Goal: Task Accomplishment & Management: Manage account settings

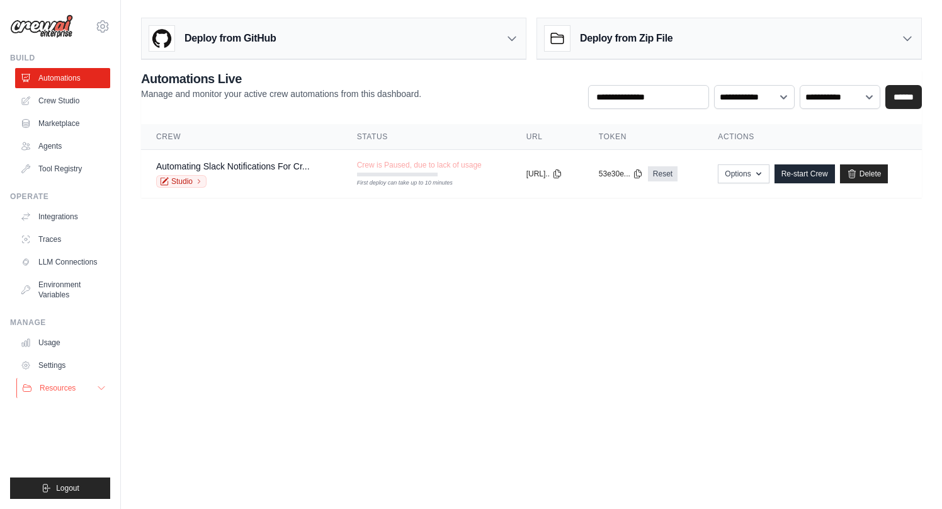
click at [66, 396] on button "Resources" at bounding box center [63, 388] width 95 height 20
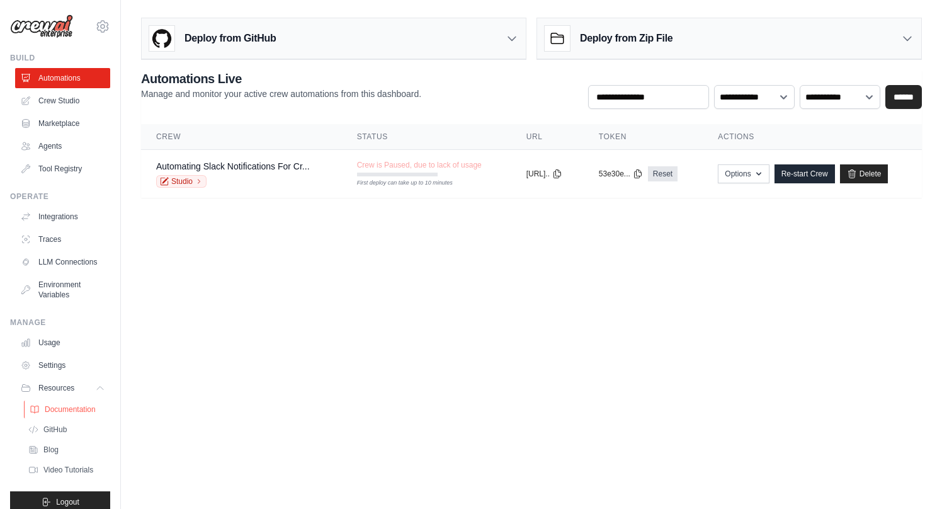
scroll to position [24, 0]
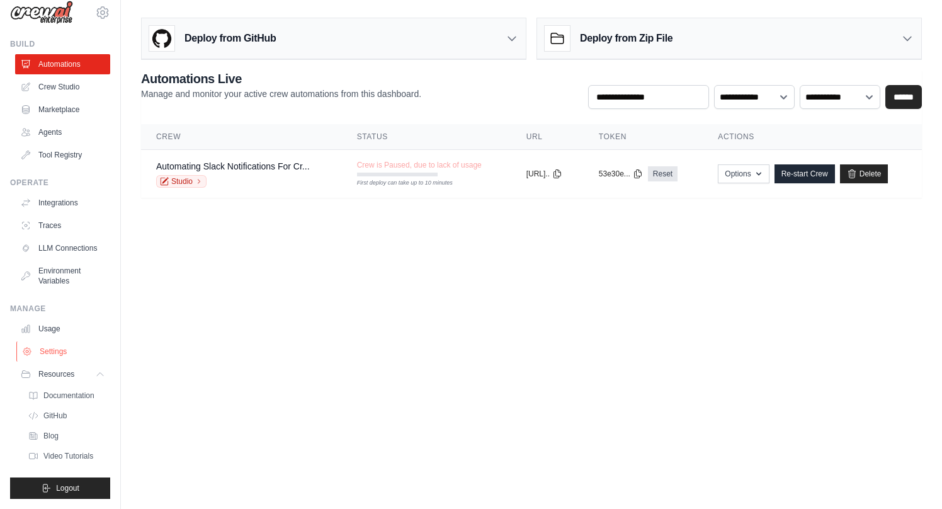
click at [63, 355] on link "Settings" at bounding box center [63, 351] width 95 height 20
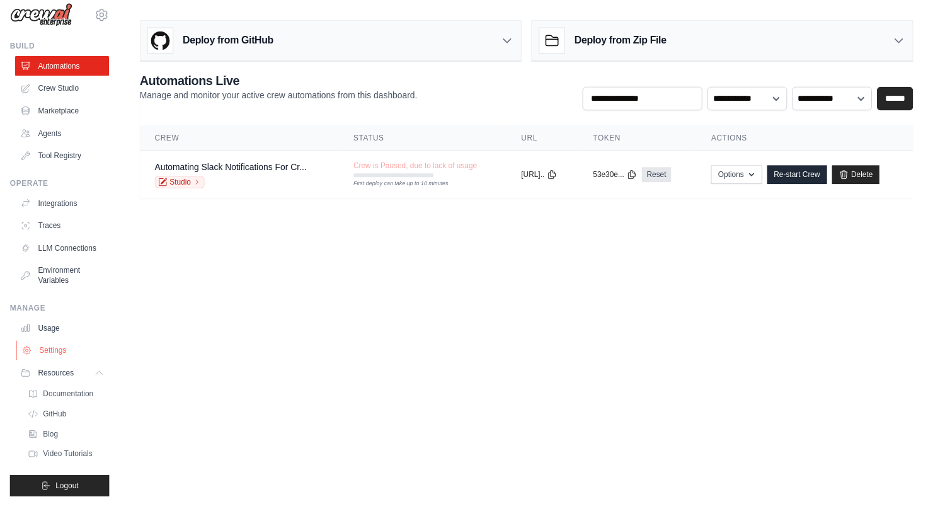
scroll to position [0, 0]
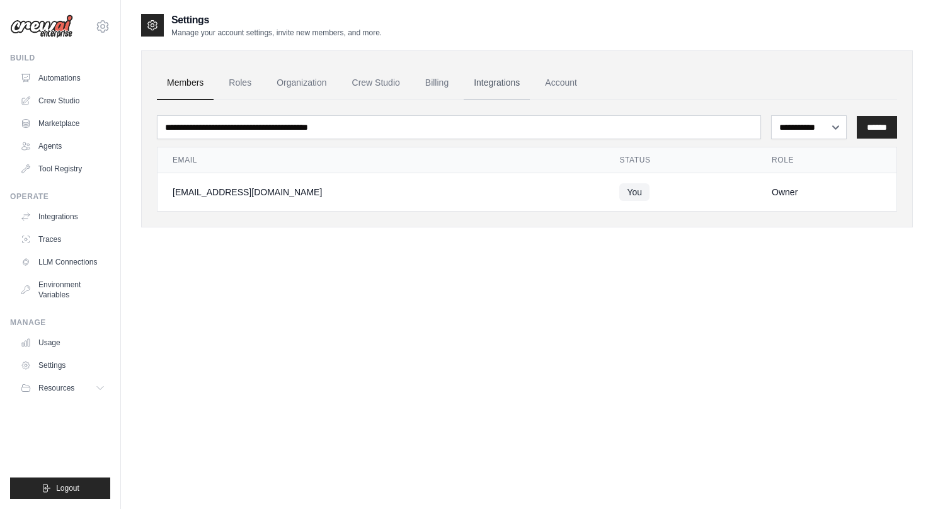
click at [493, 78] on link "Integrations" at bounding box center [497, 83] width 66 height 34
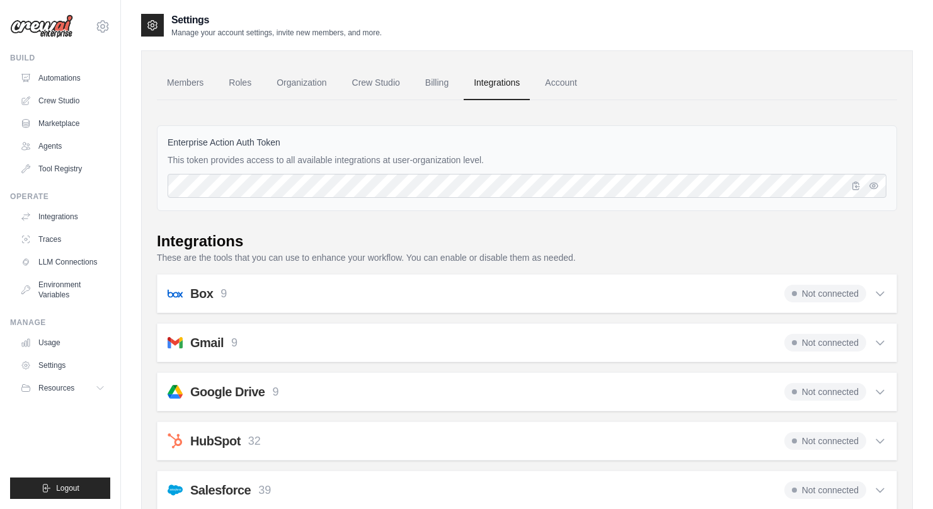
click at [338, 291] on div "Box 9 Not connected" at bounding box center [527, 294] width 719 height 18
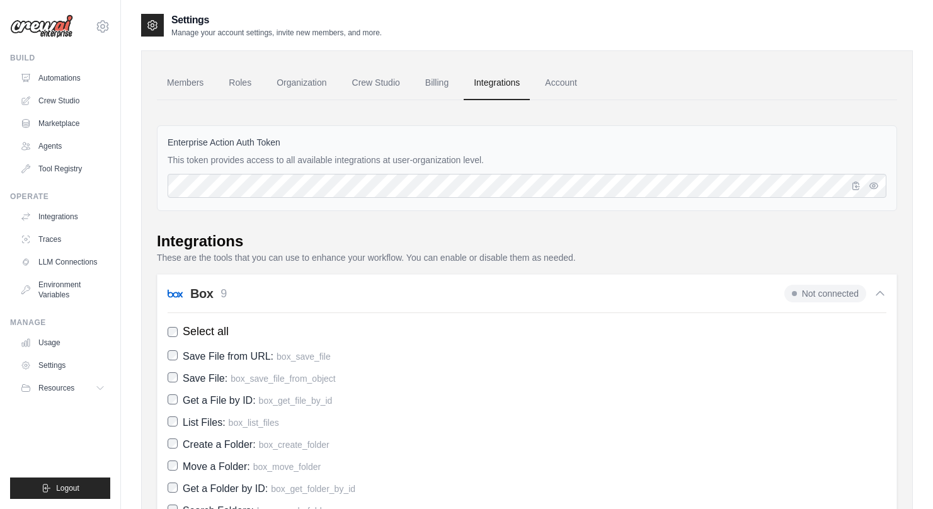
click at [401, 286] on div "Box 9 Not connected" at bounding box center [527, 294] width 719 height 18
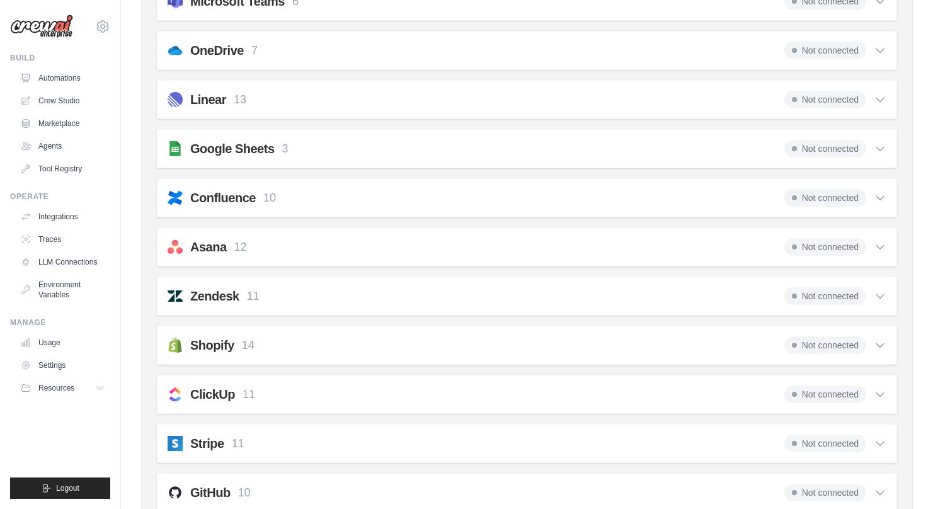
scroll to position [849, 0]
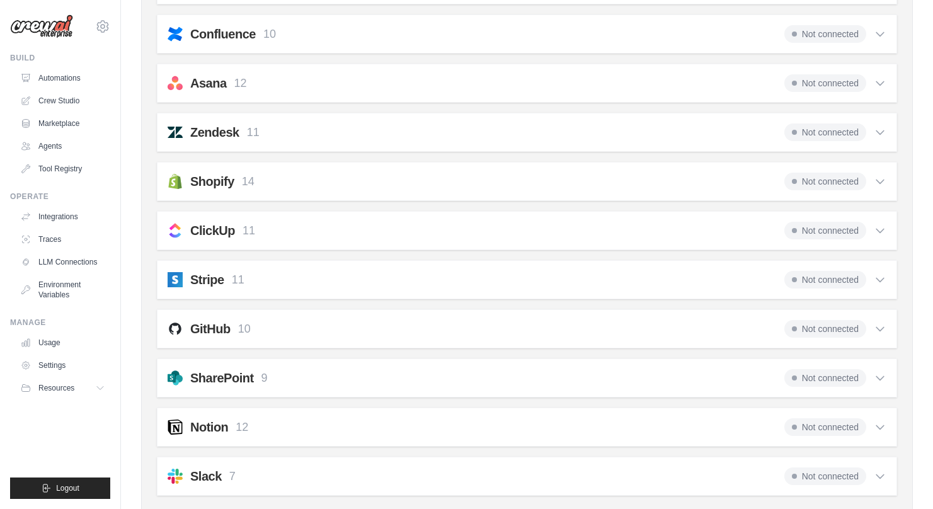
click at [300, 385] on div "SharePoint 9 Not connected" at bounding box center [527, 378] width 719 height 18
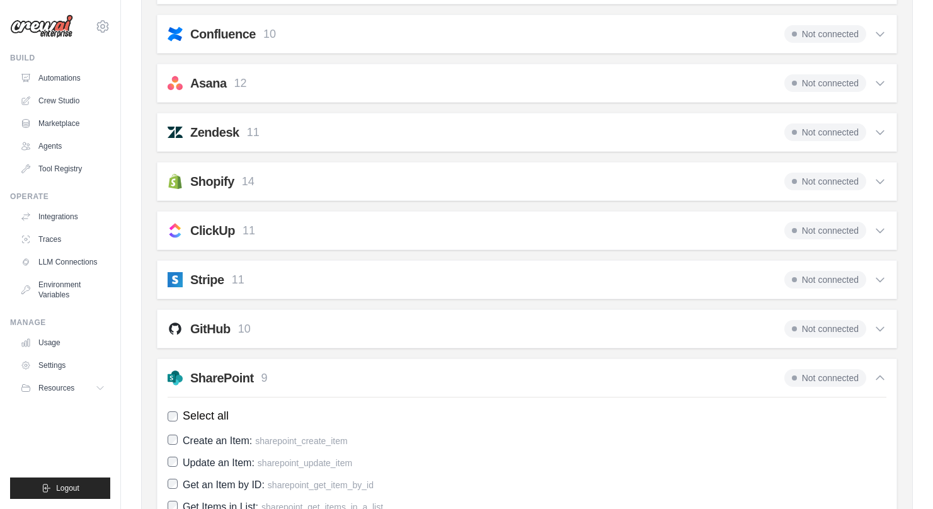
scroll to position [1134, 0]
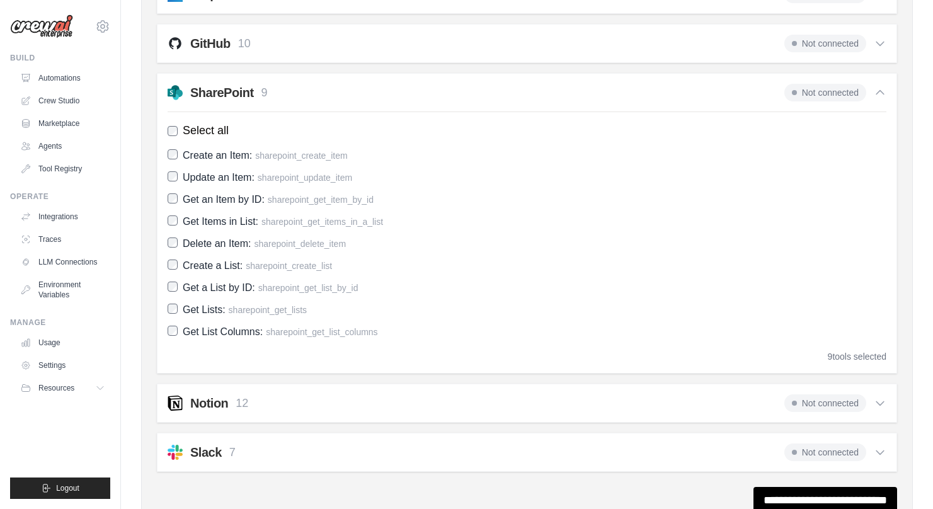
click at [831, 95] on span "Not connected" at bounding box center [825, 93] width 82 height 18
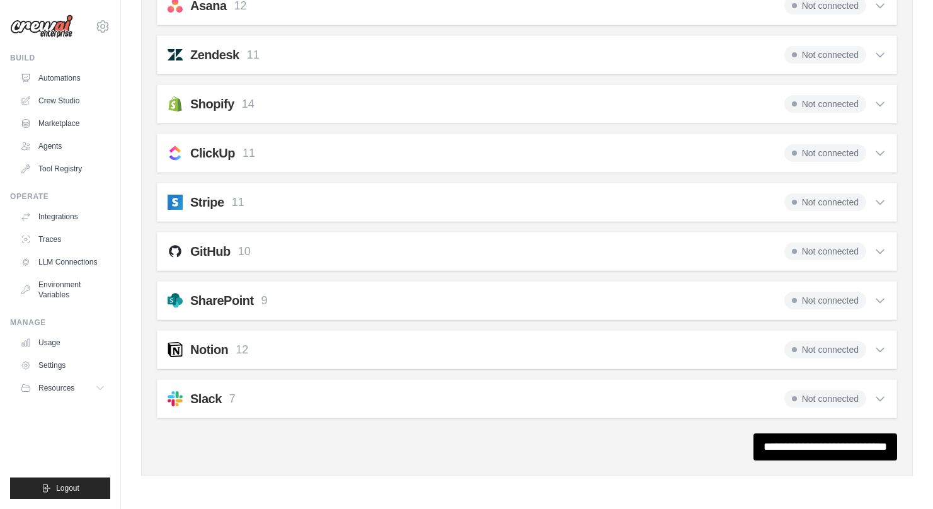
scroll to position [927, 0]
click at [808, 295] on span "Not connected" at bounding box center [825, 301] width 82 height 18
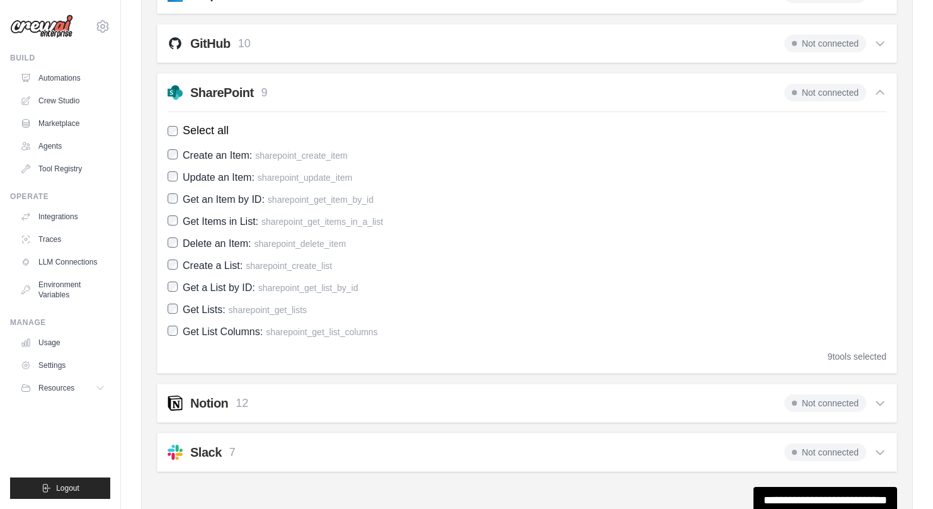
click at [218, 88] on h2 "SharePoint" at bounding box center [222, 93] width 64 height 18
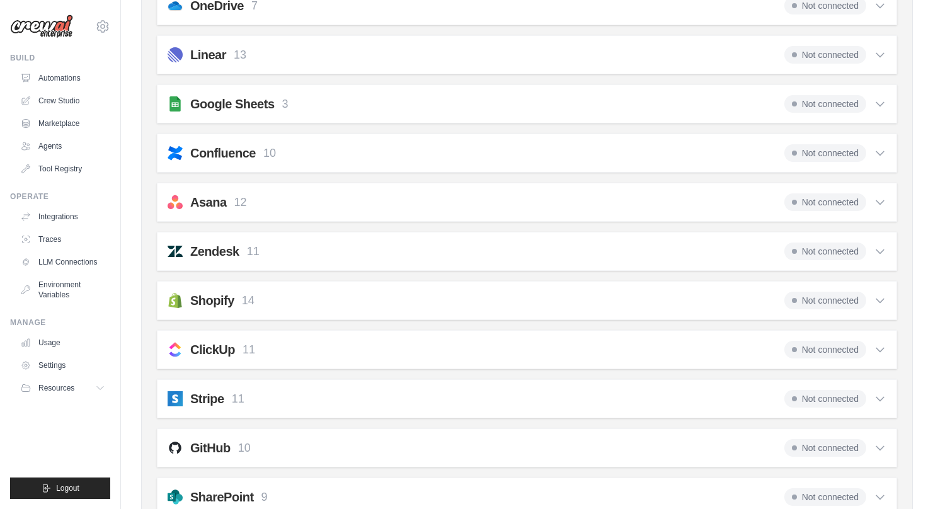
scroll to position [756, 0]
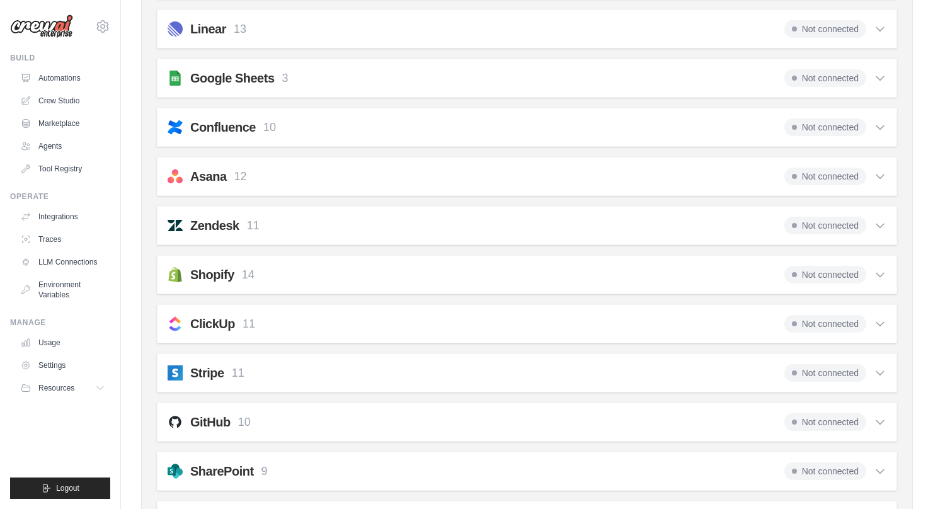
click at [850, 277] on span "Not connected" at bounding box center [825, 275] width 82 height 18
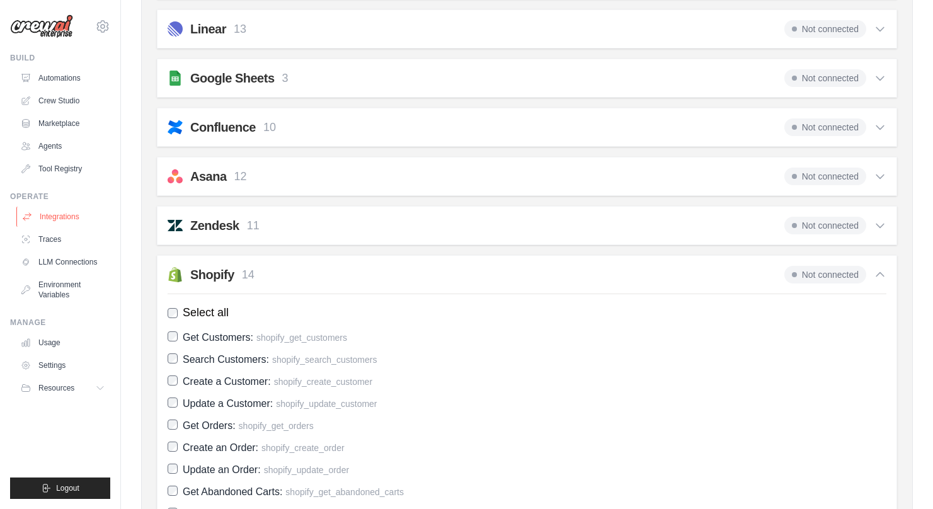
click at [67, 217] on link "Integrations" at bounding box center [63, 217] width 95 height 20
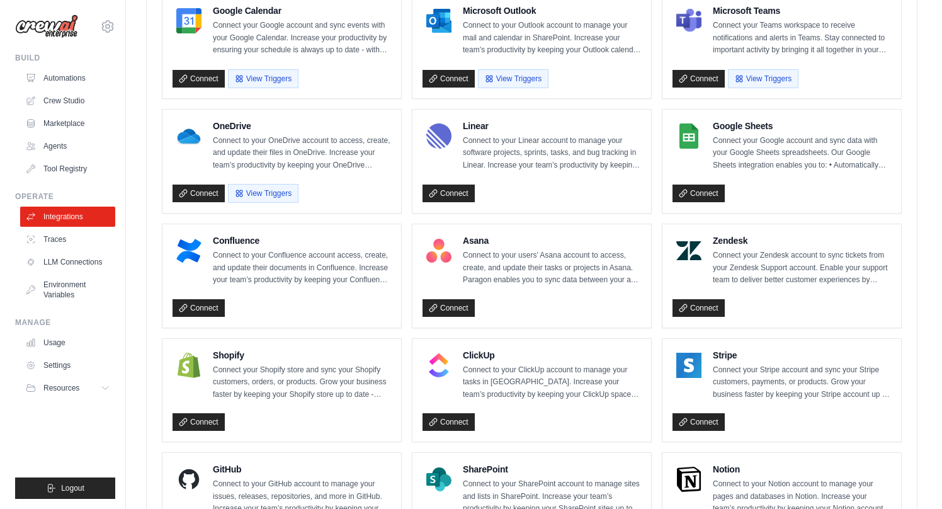
scroll to position [828, 0]
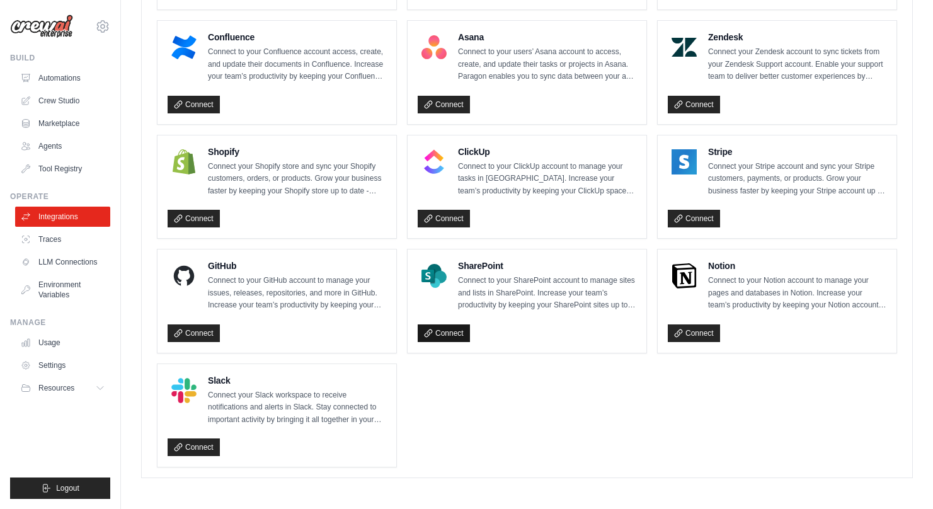
click at [431, 324] on link "Connect" at bounding box center [444, 333] width 52 height 18
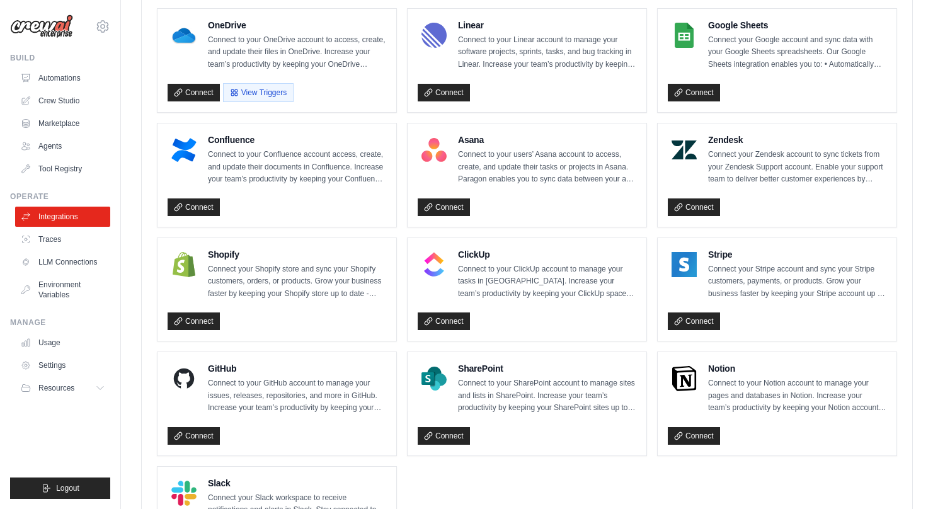
scroll to position [279, 0]
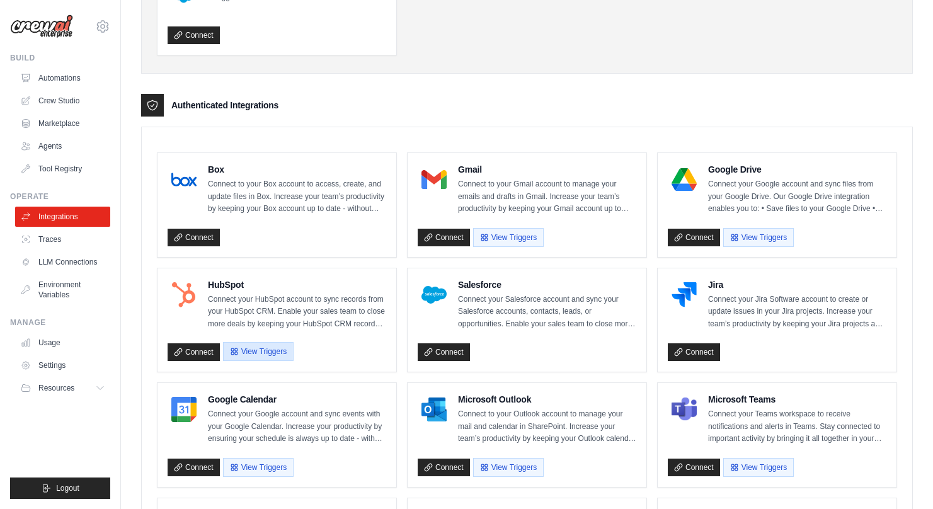
click at [266, 342] on button "View Triggers" at bounding box center [258, 351] width 71 height 19
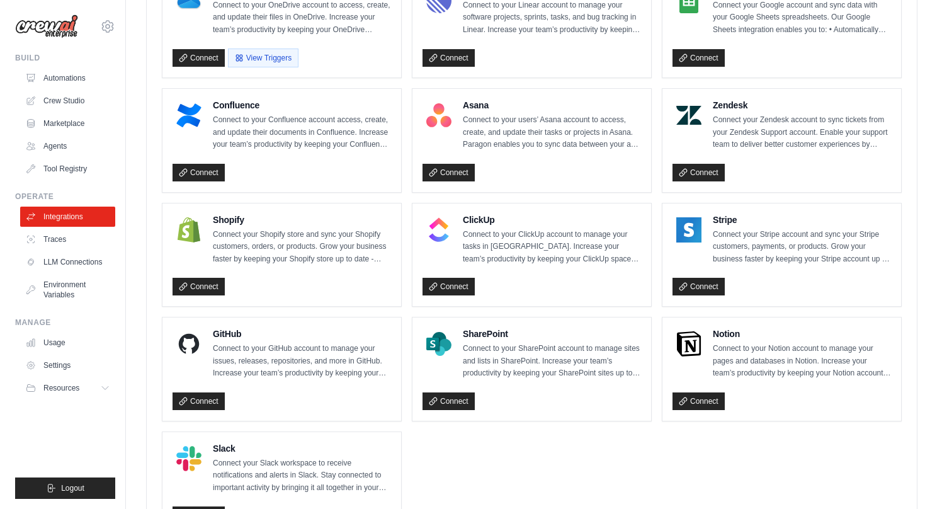
scroll to position [871, 0]
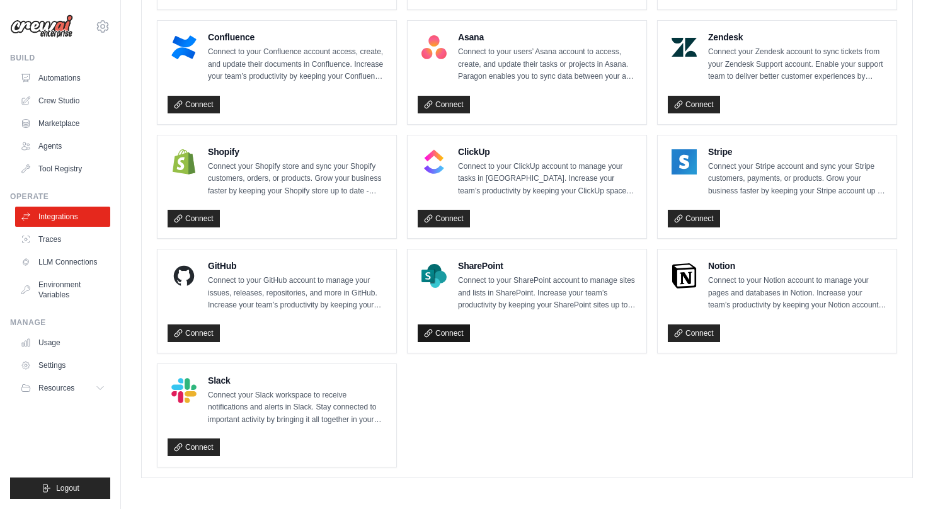
click at [460, 327] on link "Connect" at bounding box center [444, 333] width 52 height 18
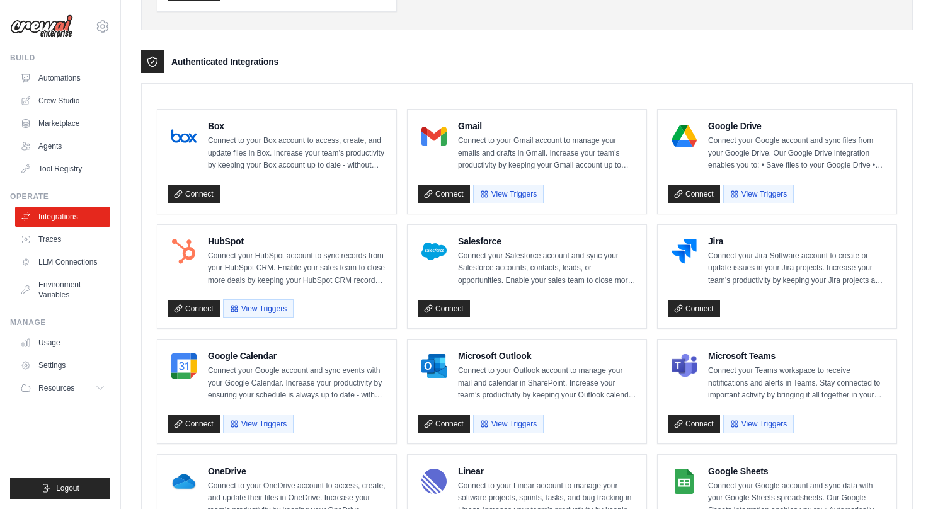
scroll to position [392, 0]
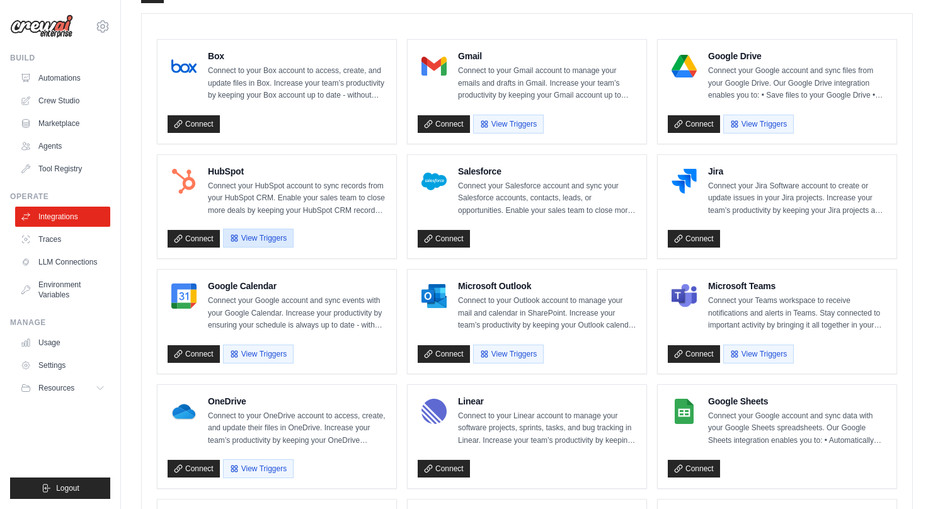
click at [241, 236] on button "View Triggers" at bounding box center [258, 238] width 71 height 19
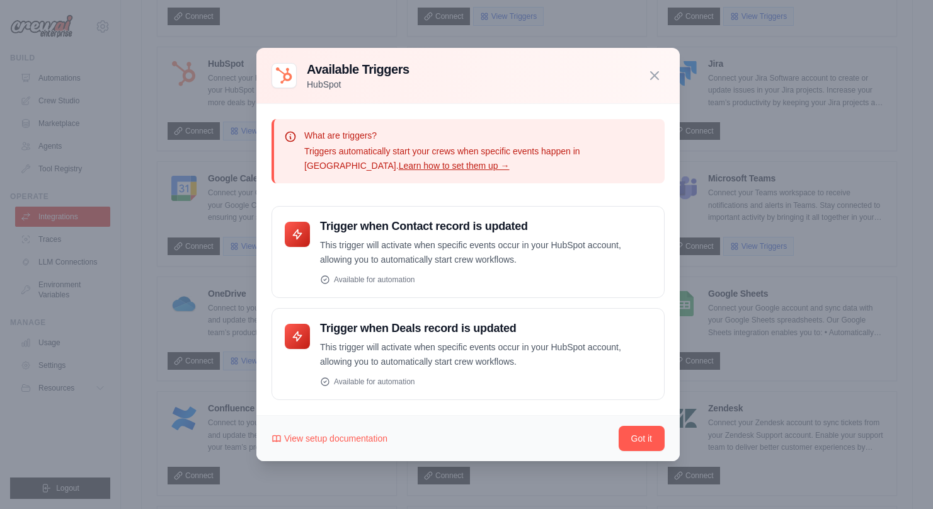
scroll to position [283, 0]
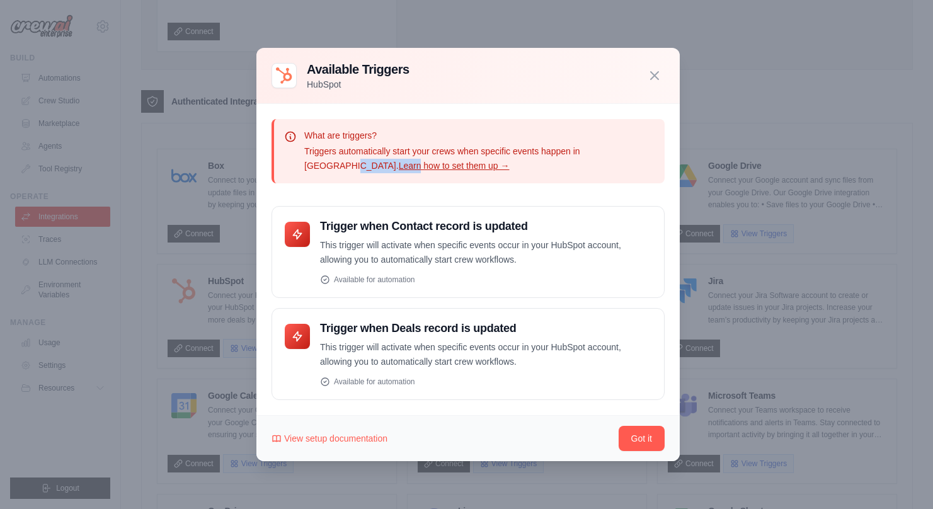
drag, startPoint x: 426, startPoint y: 147, endPoint x: 659, endPoint y: 153, distance: 233.8
click at [659, 153] on div "What are triggers? Triggers automatically start your crews when specific events…" at bounding box center [467, 151] width 393 height 64
click at [554, 156] on p "Triggers automatically start your crews when specific events happen in HubSpot.…" at bounding box center [479, 158] width 350 height 29
click at [399, 161] on link "Learn how to set them up →" at bounding box center [454, 166] width 111 height 10
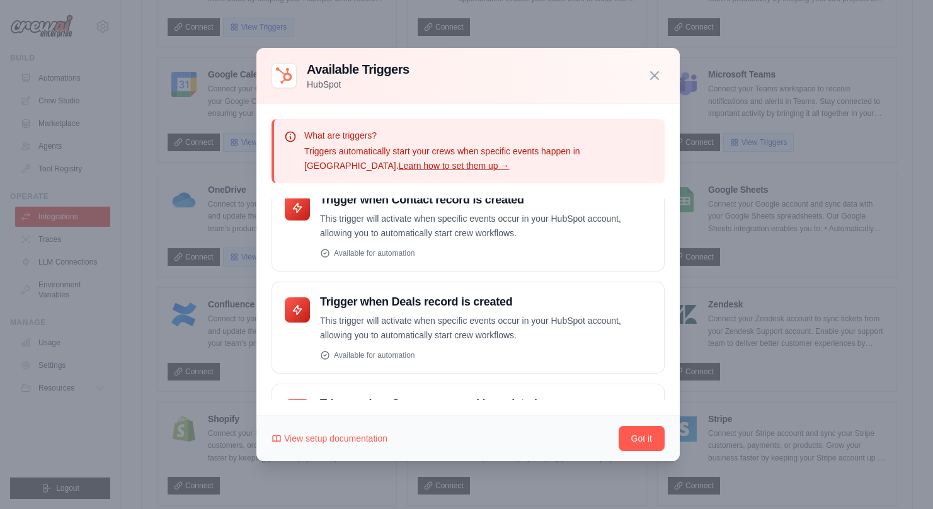
scroll to position [0, 0]
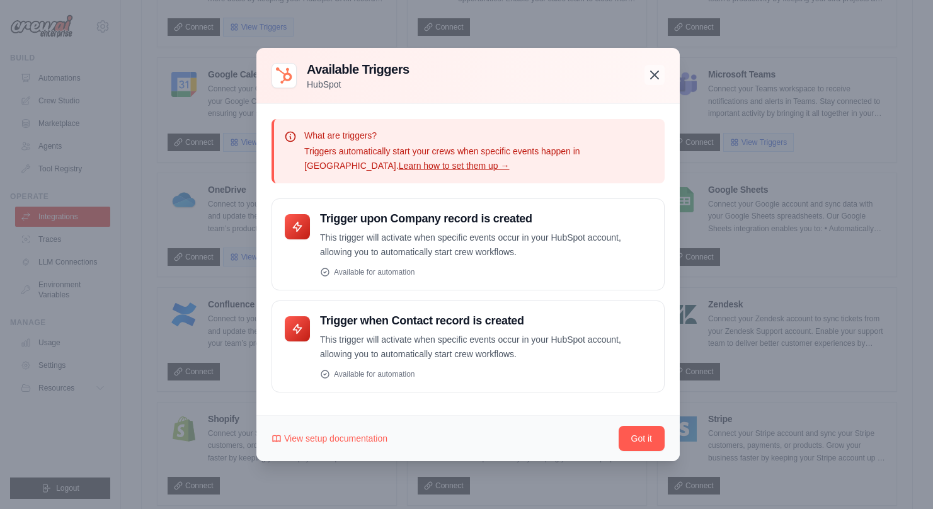
click at [659, 76] on icon "button" at bounding box center [654, 74] width 15 height 15
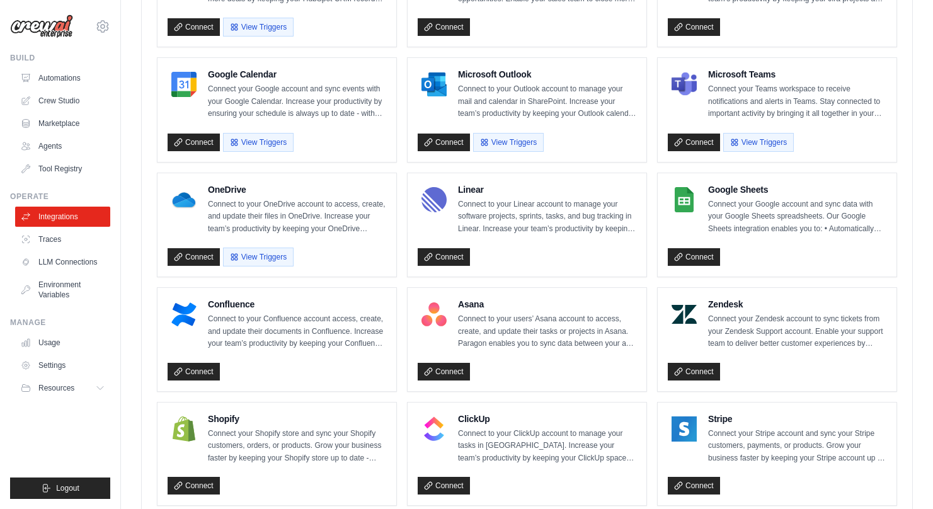
scroll to position [620, 0]
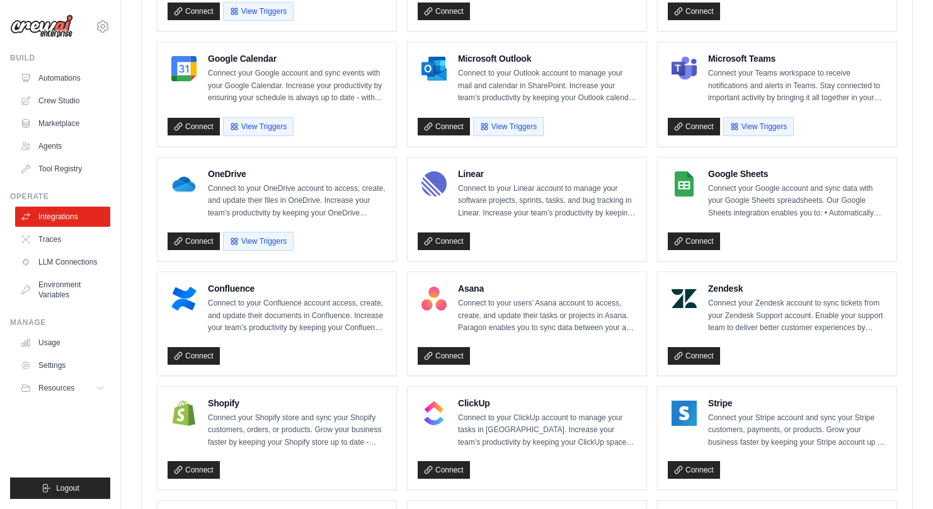
click at [845, 46] on div "Microsoft Teams Connect your Teams workspace to receive notifications and alert…" at bounding box center [777, 94] width 239 height 104
